Goal: Task Accomplishment & Management: Use online tool/utility

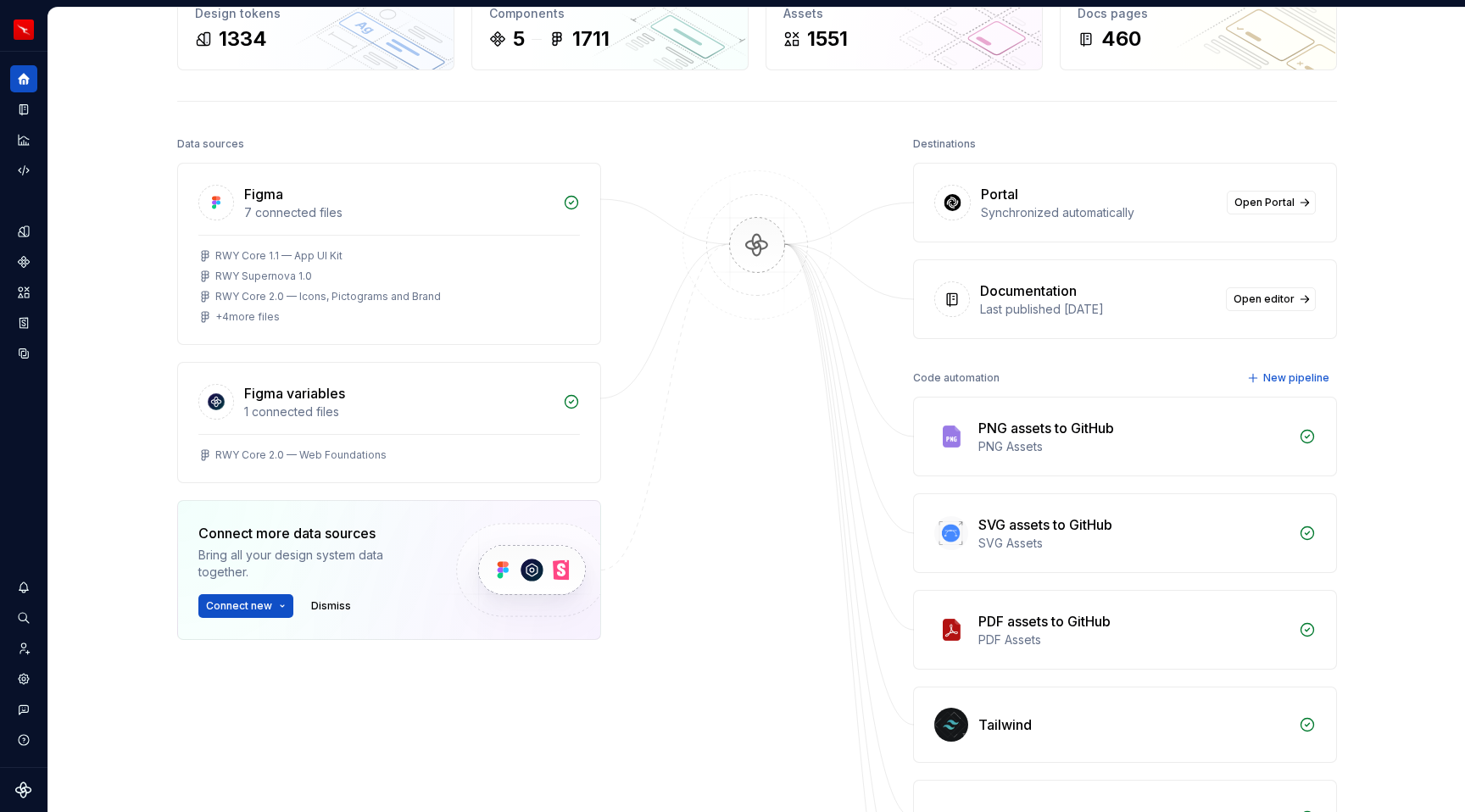
scroll to position [115, 0]
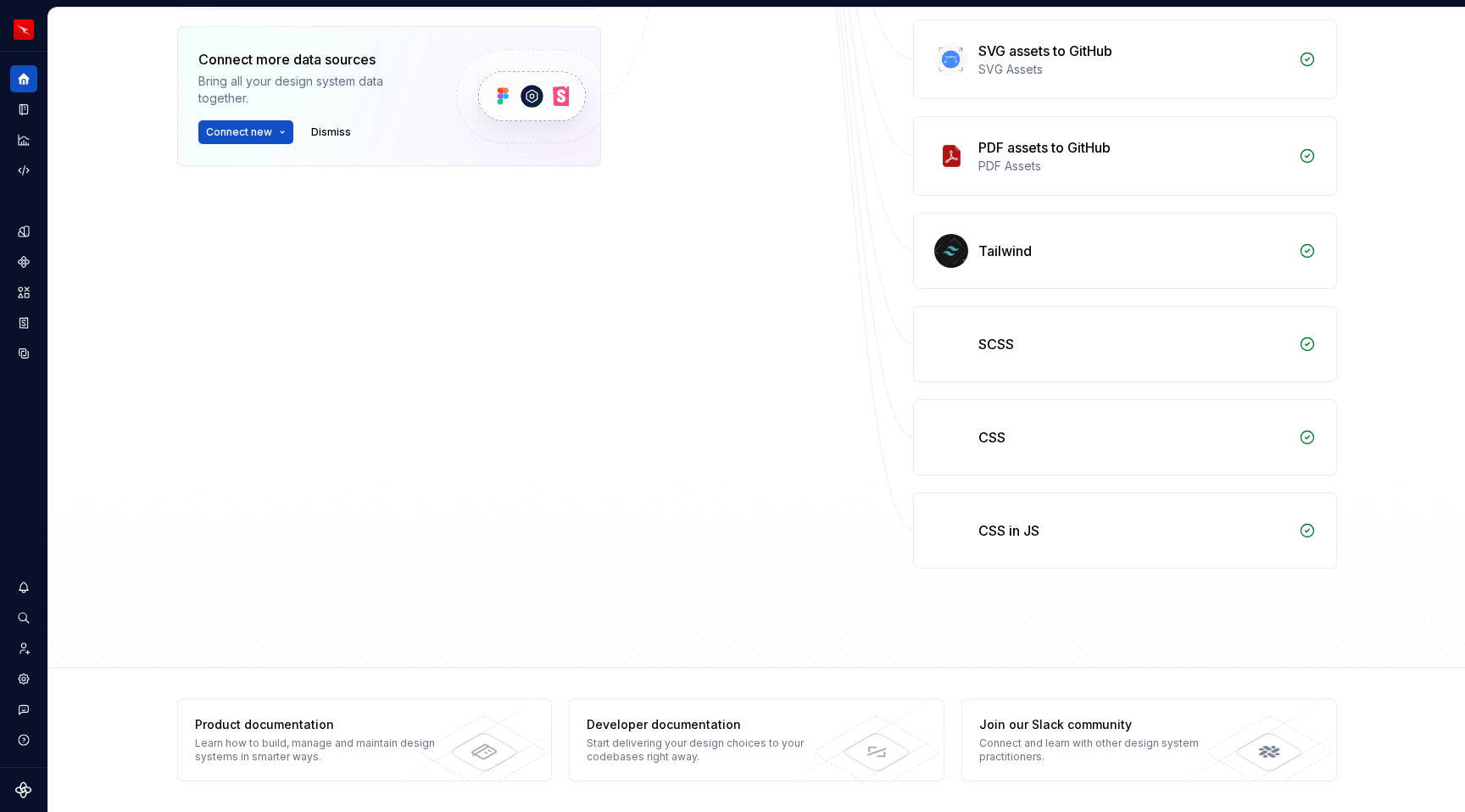
scroll to position [123, 0]
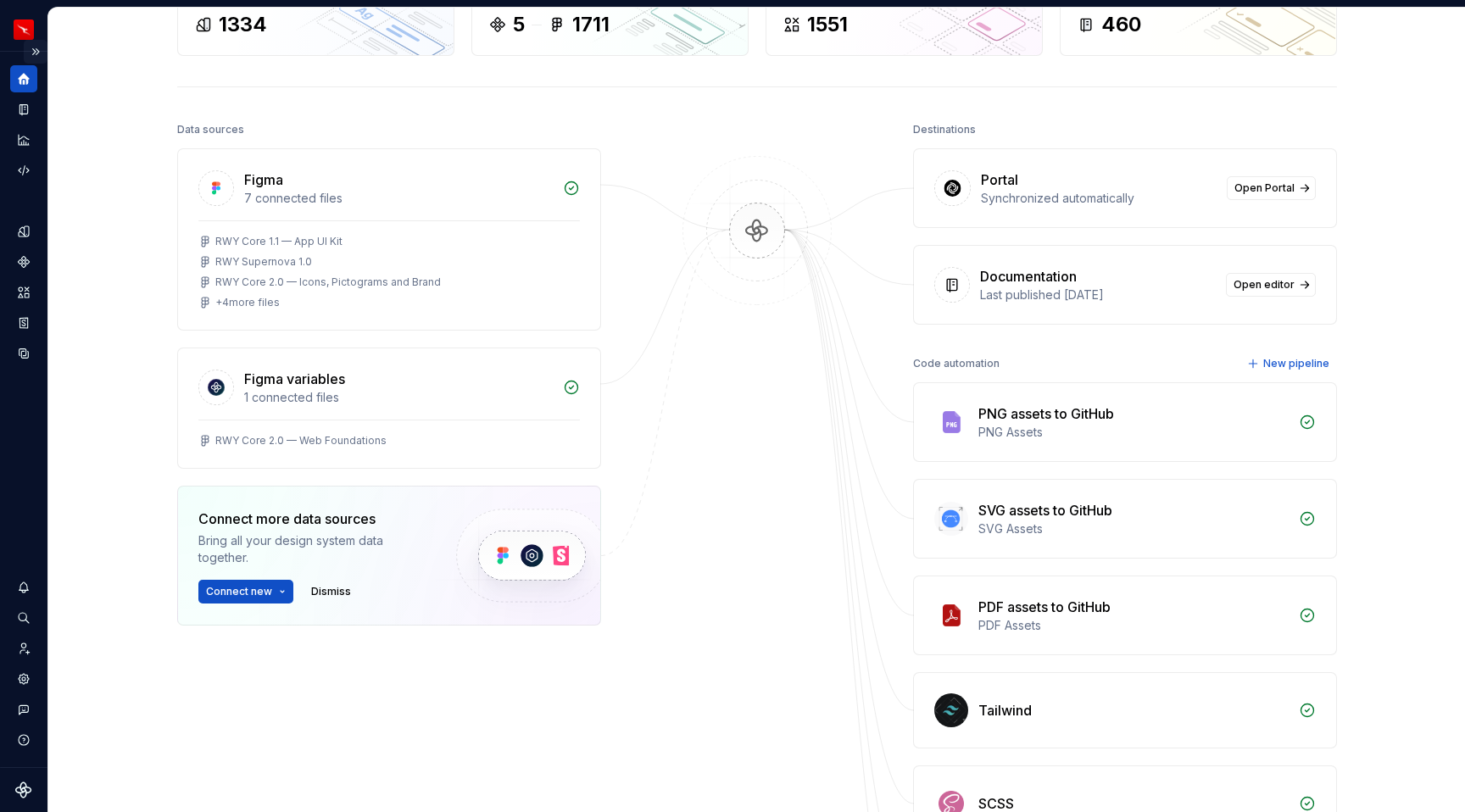
click at [37, 49] on button "Expand sidebar" at bounding box center [35, 52] width 24 height 24
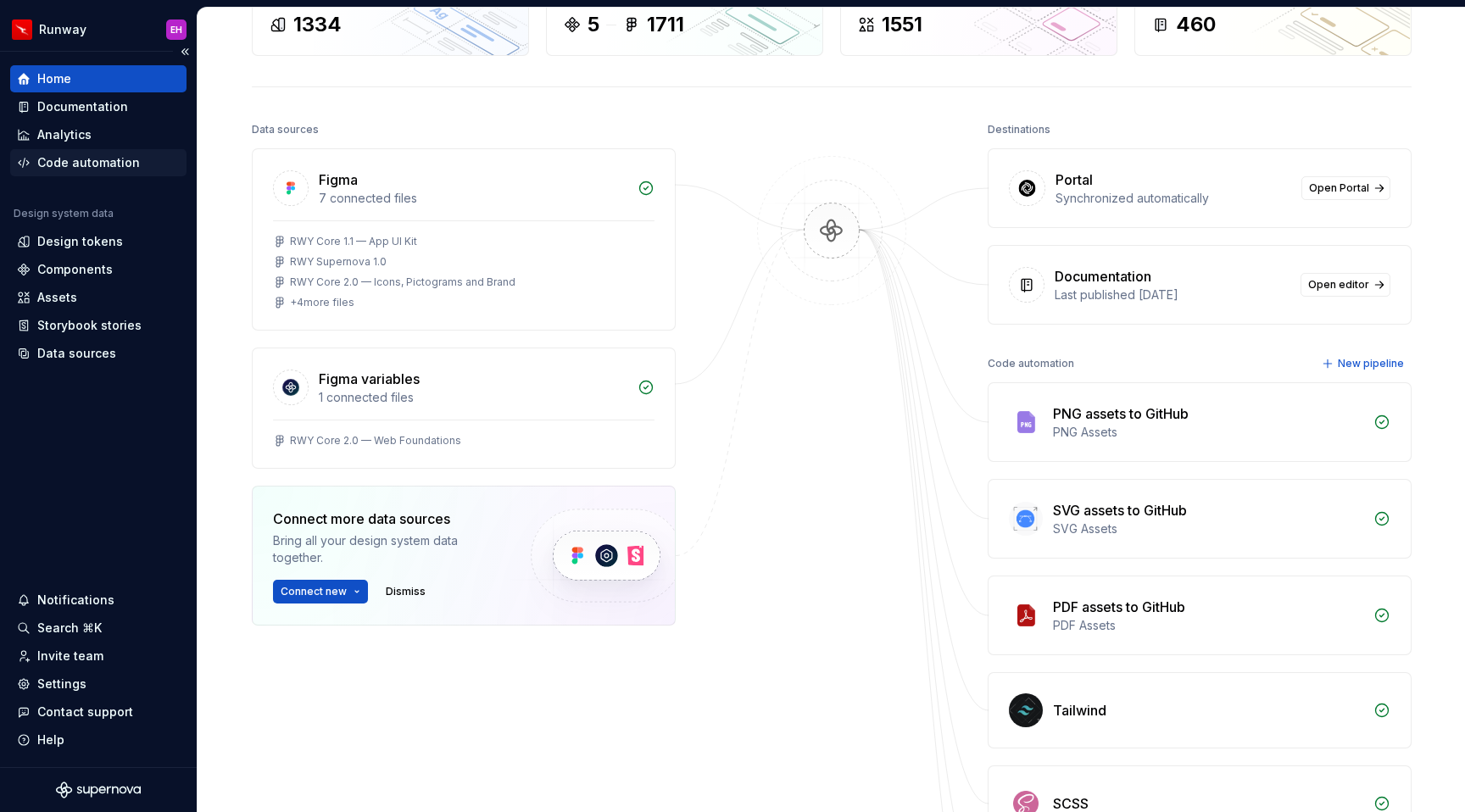
click at [134, 169] on div "Code automation" at bounding box center [88, 162] width 102 height 17
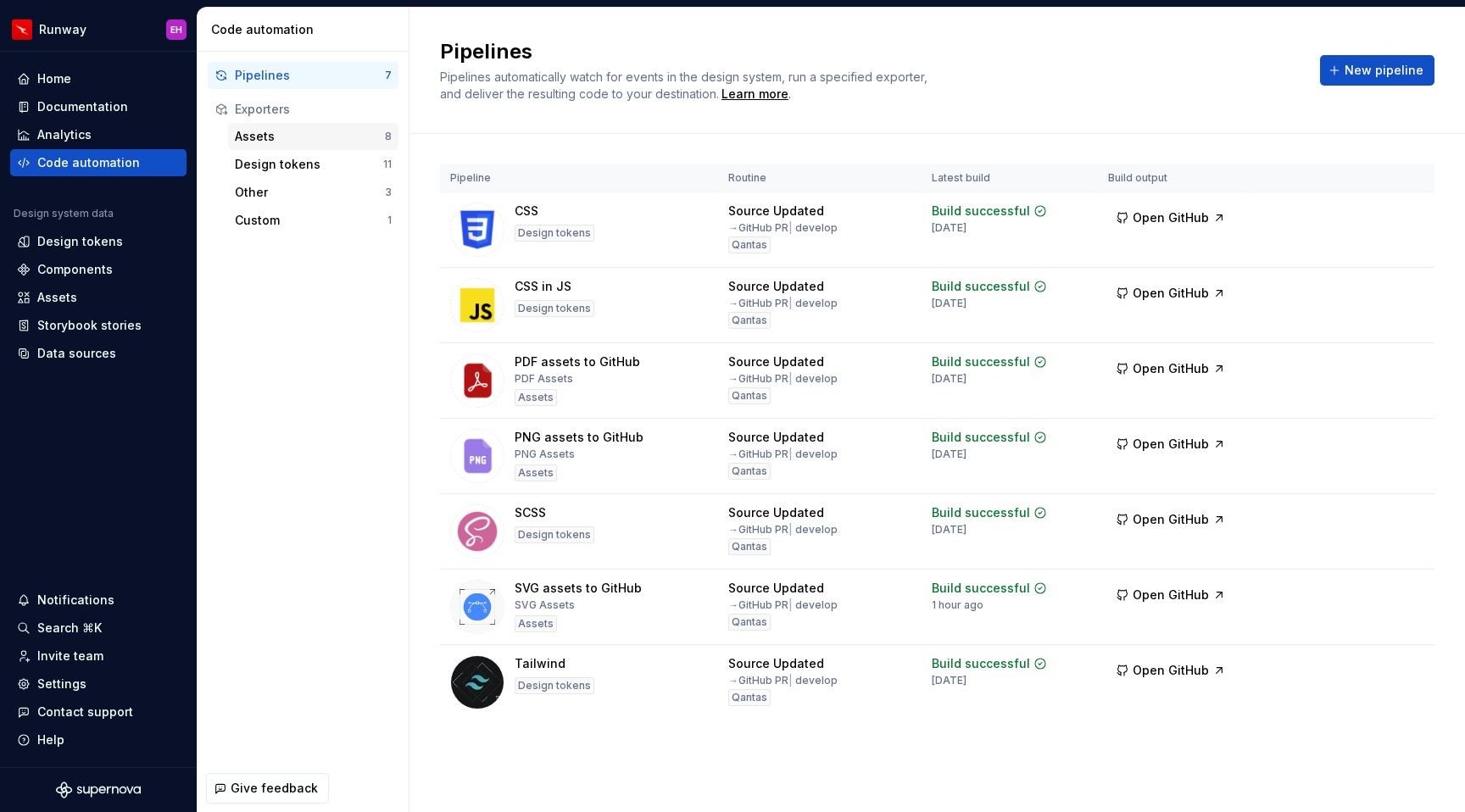
click at [335, 142] on div "Assets" at bounding box center [310, 136] width 150 height 17
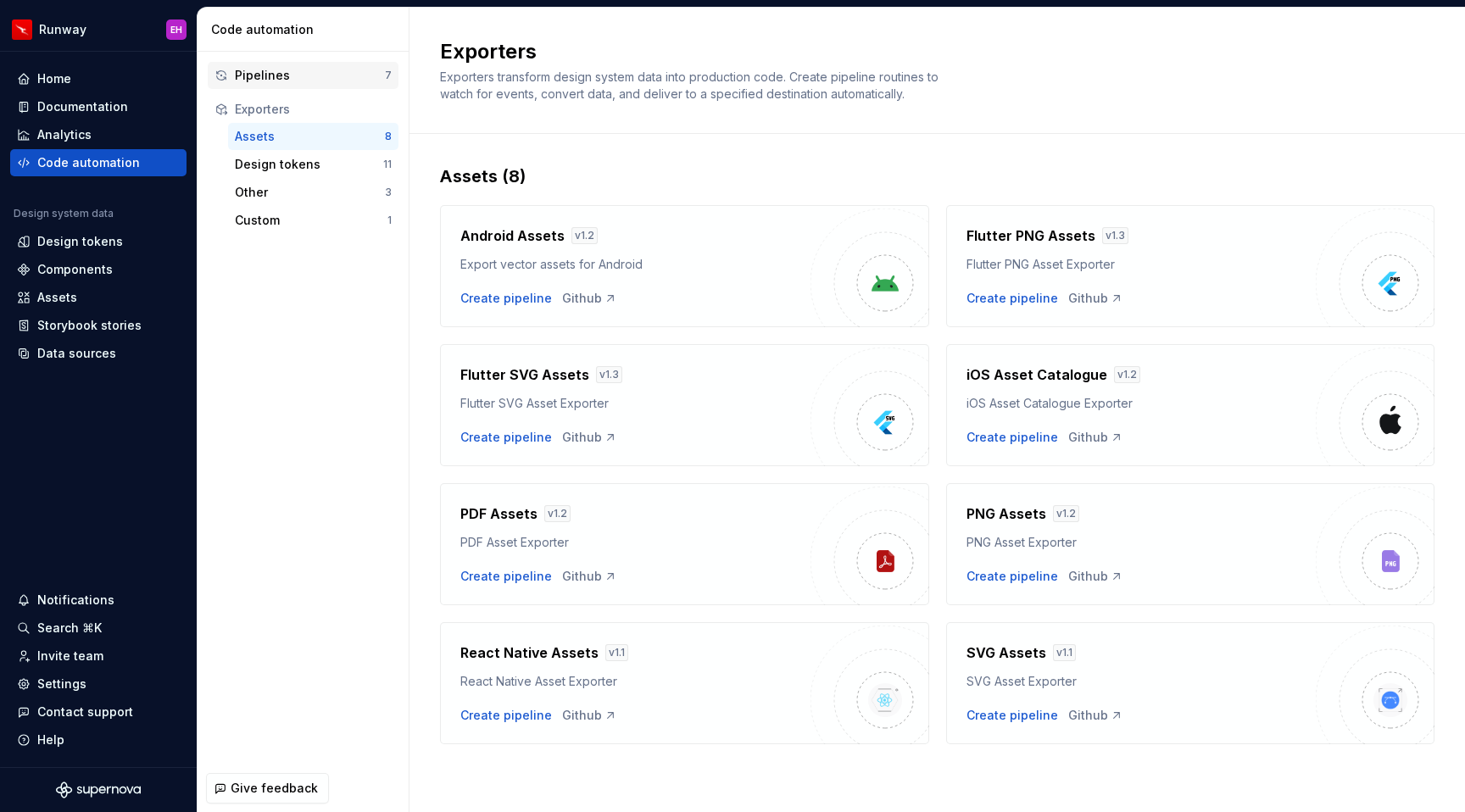
click at [342, 81] on div "Pipelines" at bounding box center [310, 75] width 150 height 17
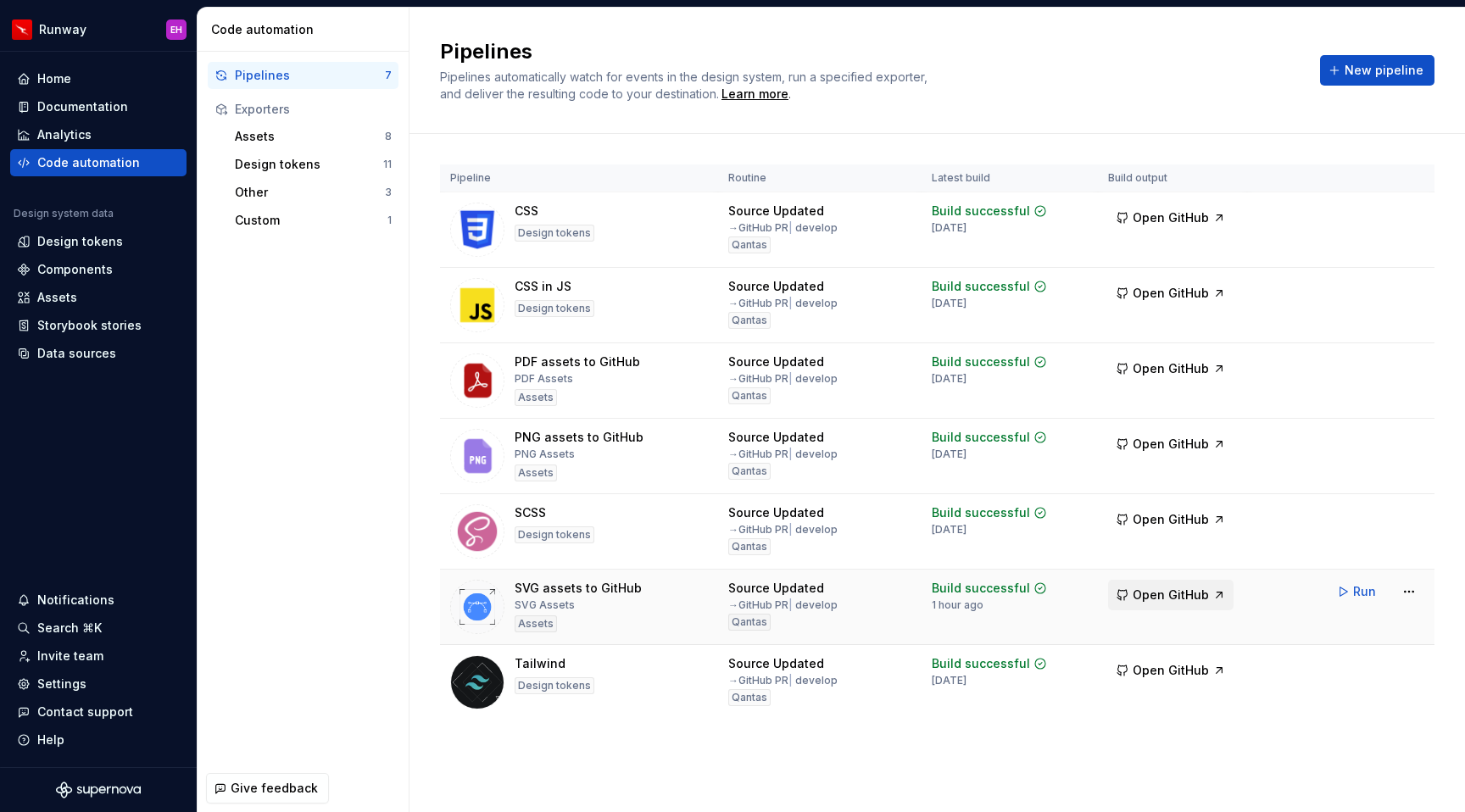
click at [1200, 598] on span "Open GitHub" at bounding box center [1170, 594] width 76 height 17
